Goal: Use online tool/utility: Utilize a website feature to perform a specific function

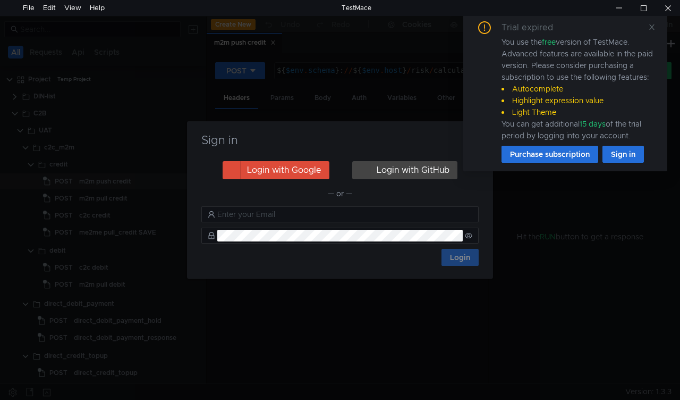
drag, startPoint x: 397, startPoint y: 145, endPoint x: 340, endPoint y: 163, distance: 59.7
click at [340, 163] on div "Sign in Login with Google Login with GitHub — or — Login" at bounding box center [340, 199] width 306 height 157
click at [651, 23] on icon at bounding box center [652, 26] width 7 height 7
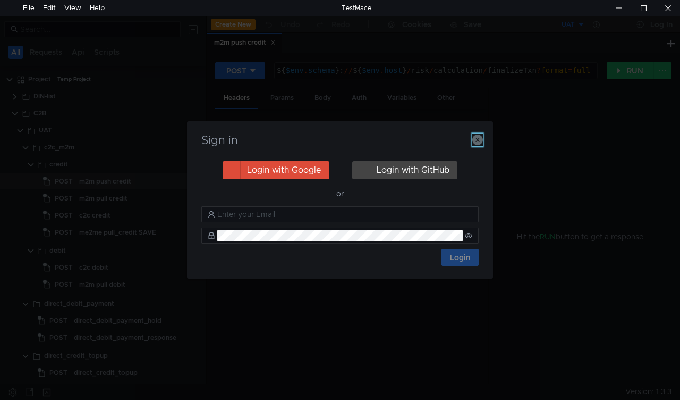
click at [475, 137] on icon "button" at bounding box center [478, 139] width 11 height 11
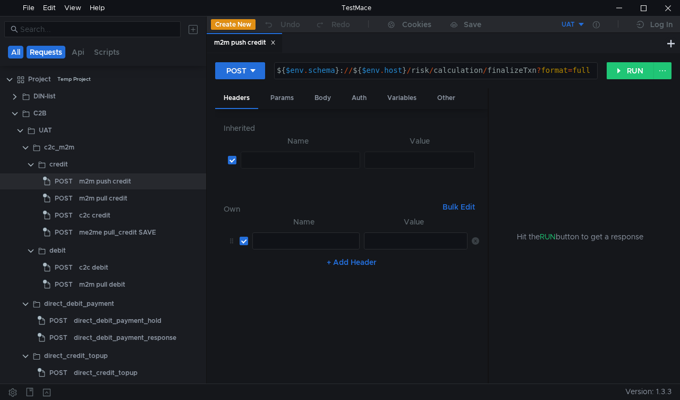
click at [43, 49] on button "Requests" at bounding box center [46, 52] width 39 height 13
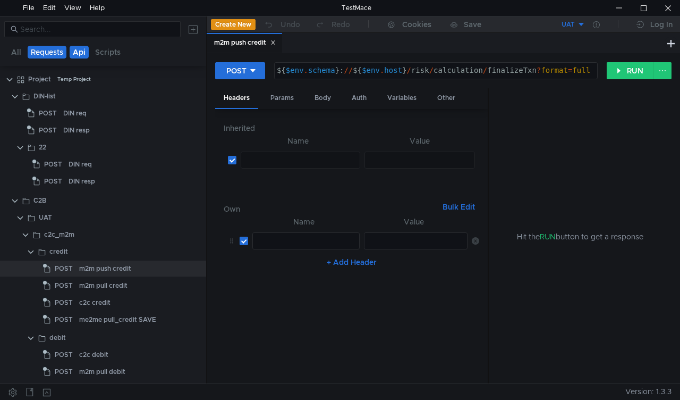
click at [73, 48] on button "Api" at bounding box center [79, 52] width 19 height 13
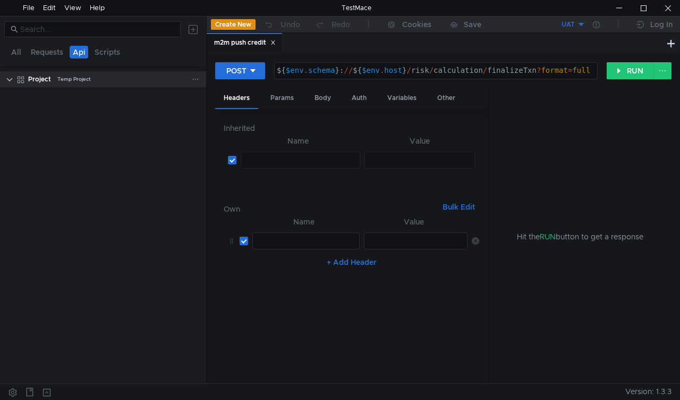
click at [9, 80] on clr-icon at bounding box center [9, 79] width 9 height 9
click at [11, 77] on clr-icon at bounding box center [9, 79] width 9 height 9
click at [108, 51] on button "Scripts" at bounding box center [107, 52] width 32 height 13
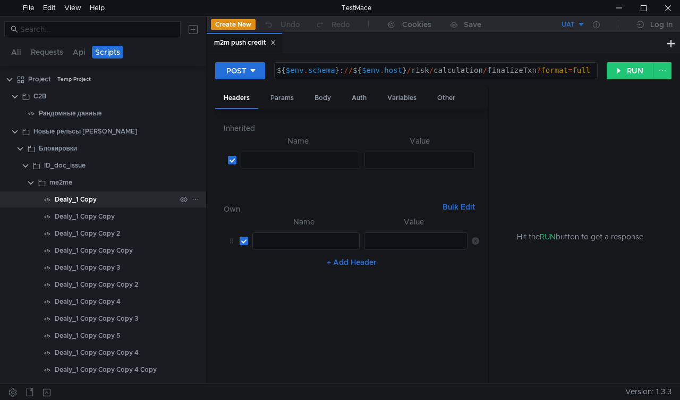
click at [74, 202] on div "Dealy_1 Copy" at bounding box center [76, 199] width 42 height 16
click at [194, 202] on icon at bounding box center [195, 199] width 7 height 7
click at [134, 200] on div at bounding box center [340, 200] width 680 height 400
click at [70, 200] on div "Dealy_1 Copy" at bounding box center [76, 199] width 42 height 16
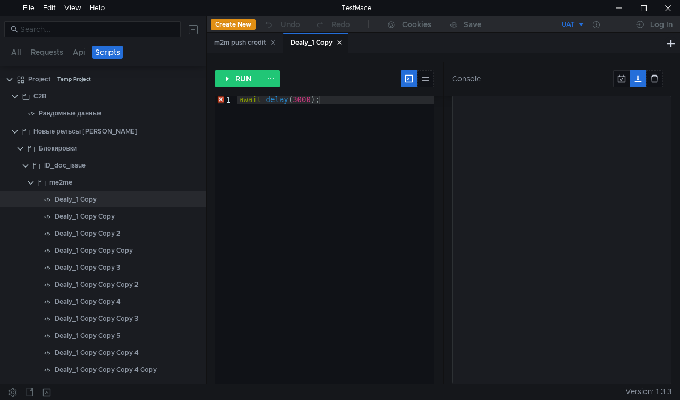
click at [232, 68] on div "RUN" at bounding box center [329, 79] width 228 height 34
click at [233, 77] on button "RUN" at bounding box center [238, 78] width 47 height 17
click at [15, 51] on button "All" at bounding box center [16, 52] width 16 height 13
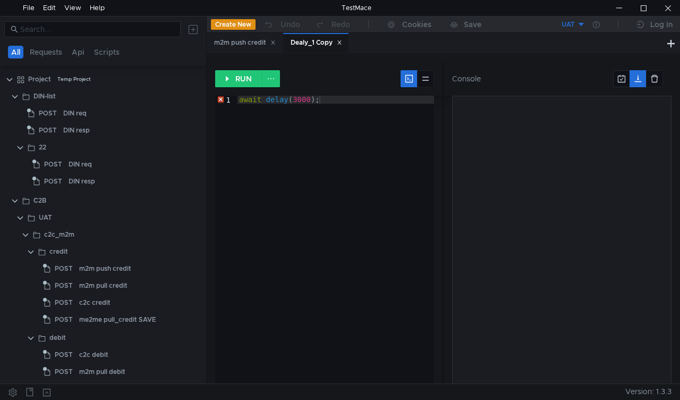
click at [342, 39] on div "Dealy_1 Copy" at bounding box center [317, 42] width 52 height 11
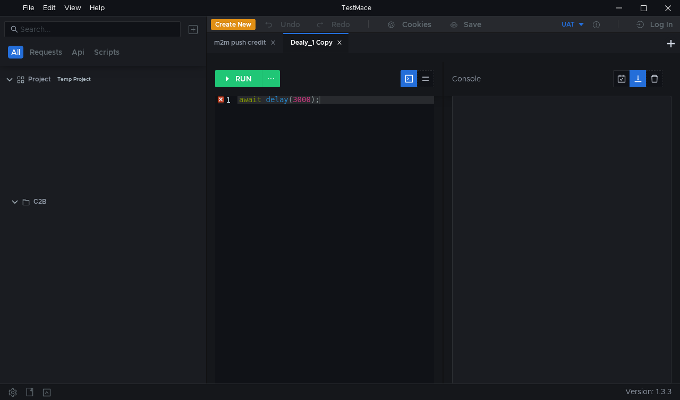
scroll to position [1622, 0]
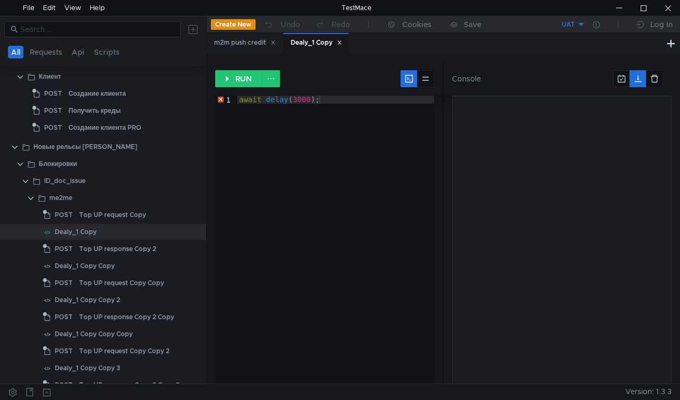
click at [341, 43] on icon at bounding box center [340, 43] width 4 height 4
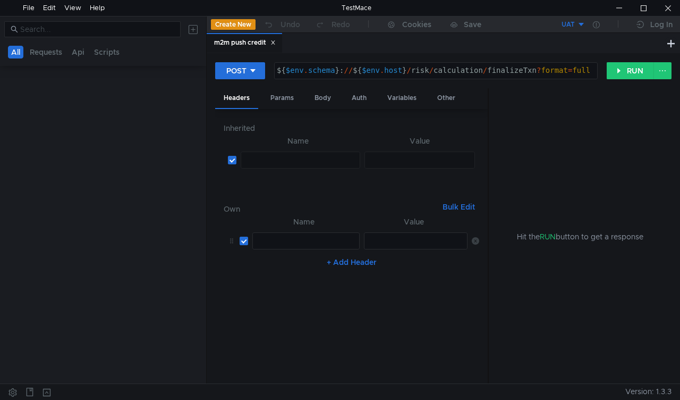
scroll to position [38, 0]
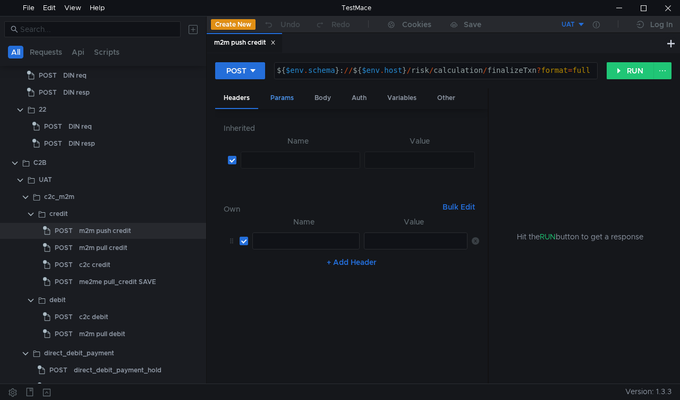
click at [284, 91] on div "Params" at bounding box center [282, 98] width 40 height 20
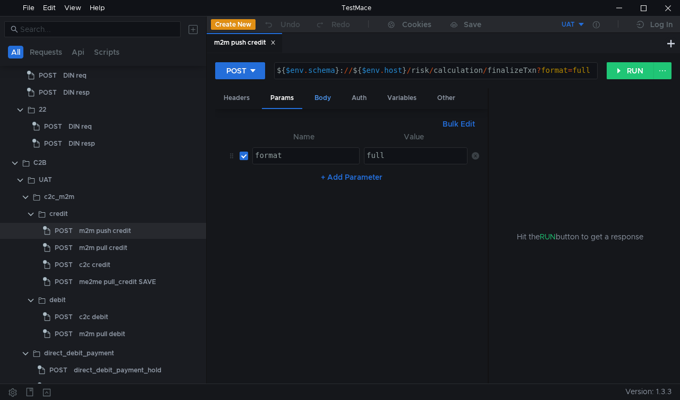
click at [330, 92] on div "Body" at bounding box center [322, 98] width 33 height 20
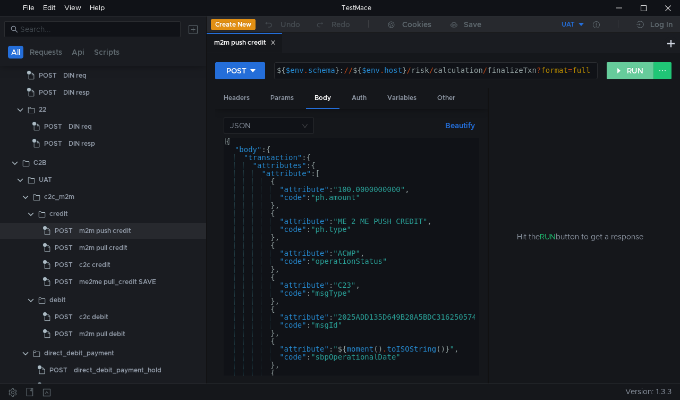
click at [622, 68] on button "RUN" at bounding box center [630, 70] width 47 height 17
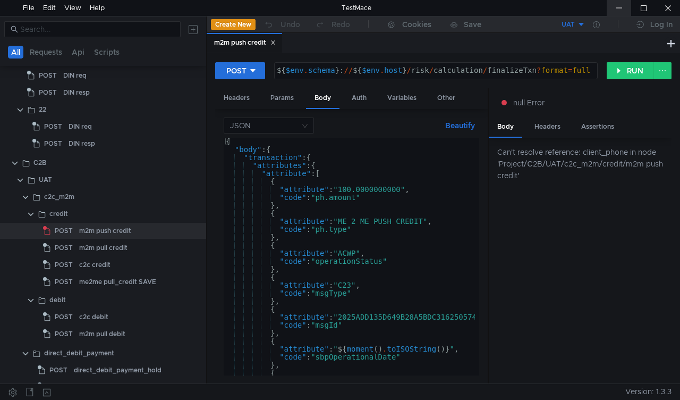
click at [618, 5] on div at bounding box center [619, 8] width 24 height 16
